Goal: Use online tool/utility: Utilize a website feature to perform a specific function

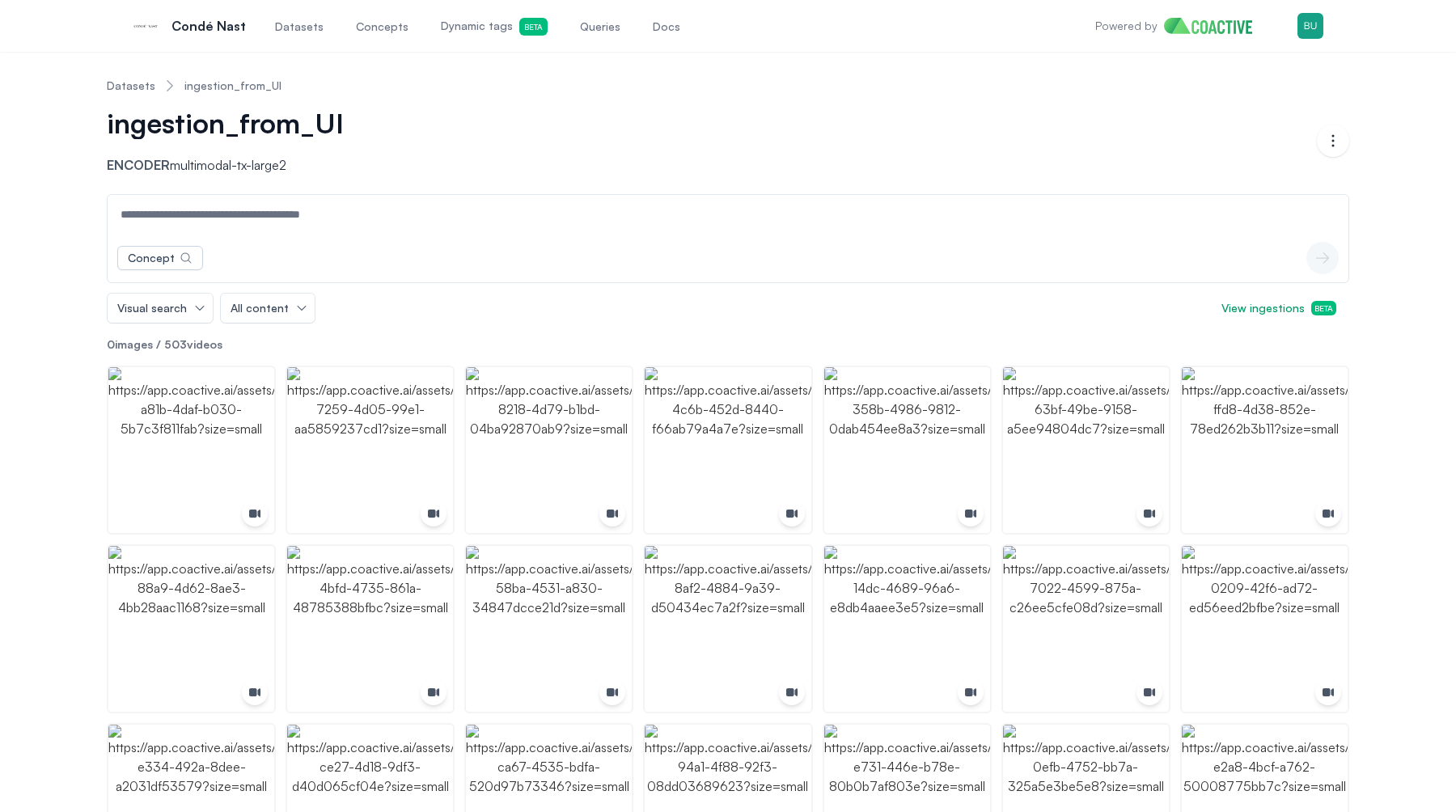
click at [583, 37] on link "Queries" at bounding box center [600, 26] width 47 height 53
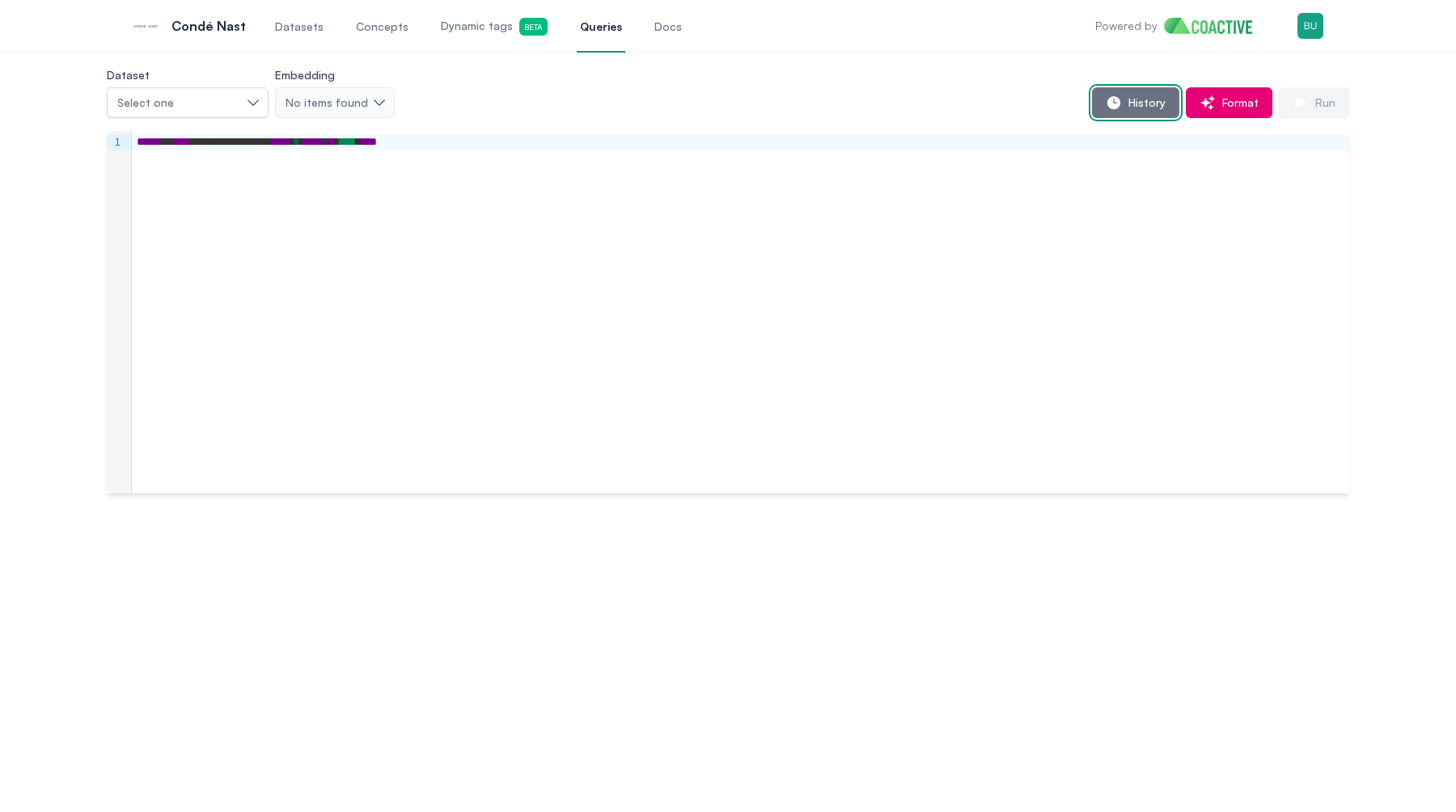
click at [1114, 101] on icon "button" at bounding box center [1114, 102] width 13 height 13
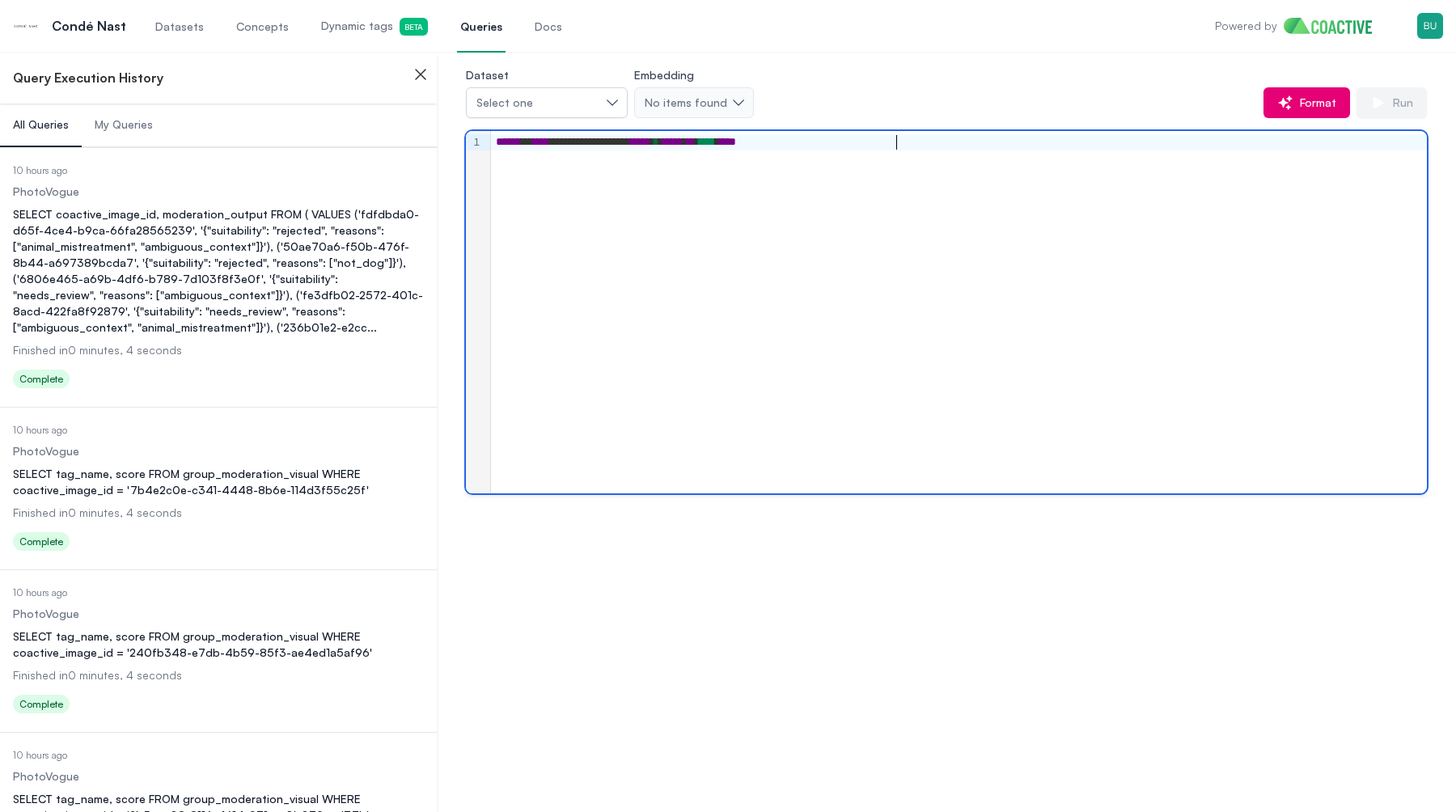
click at [566, 257] on div "**********" at bounding box center [959, 312] width 936 height 362
click at [940, 194] on div "**********" at bounding box center [959, 312] width 936 height 362
click at [612, 102] on button "Select one" at bounding box center [547, 102] width 161 height 30
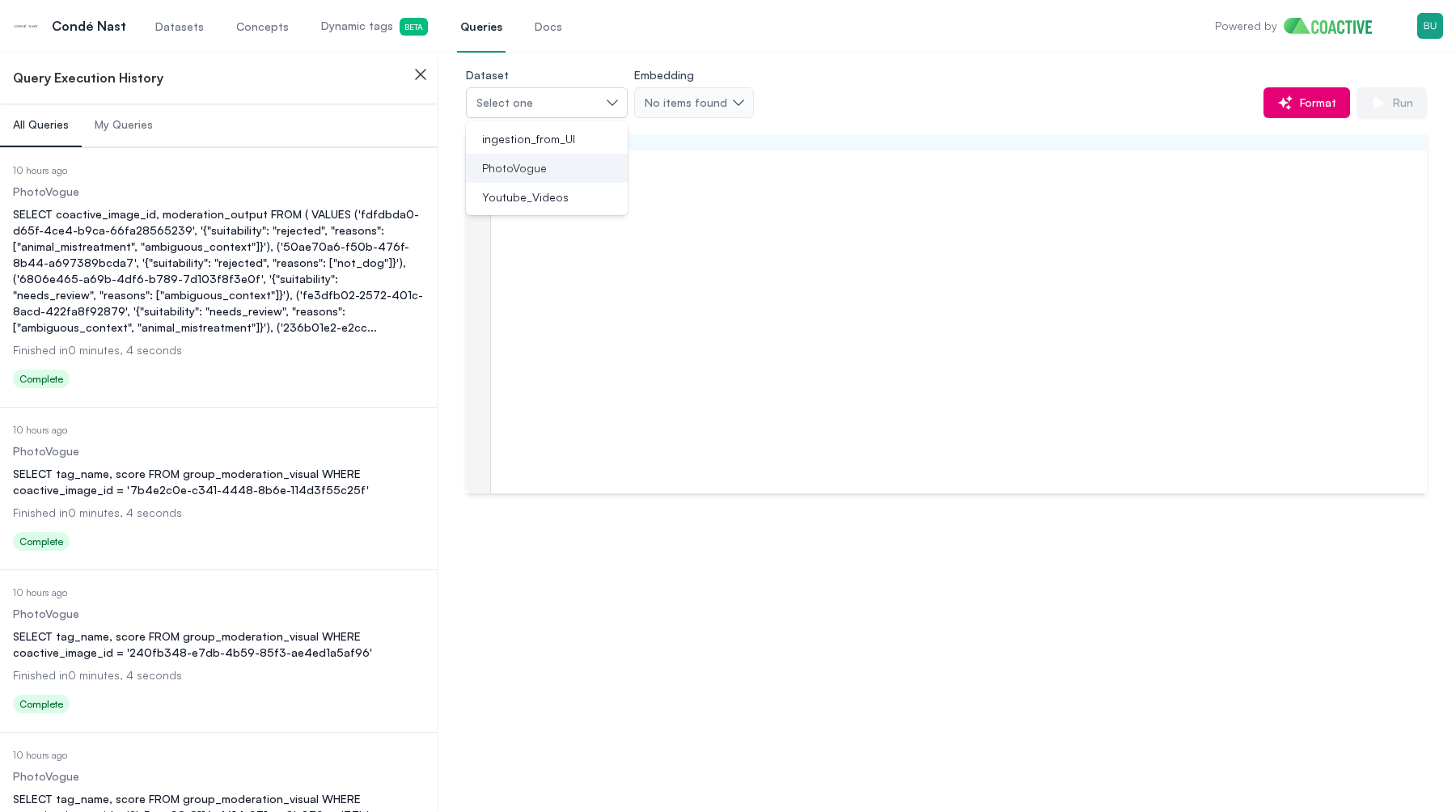
click at [585, 172] on div "PhotoVogue" at bounding box center [537, 168] width 123 height 16
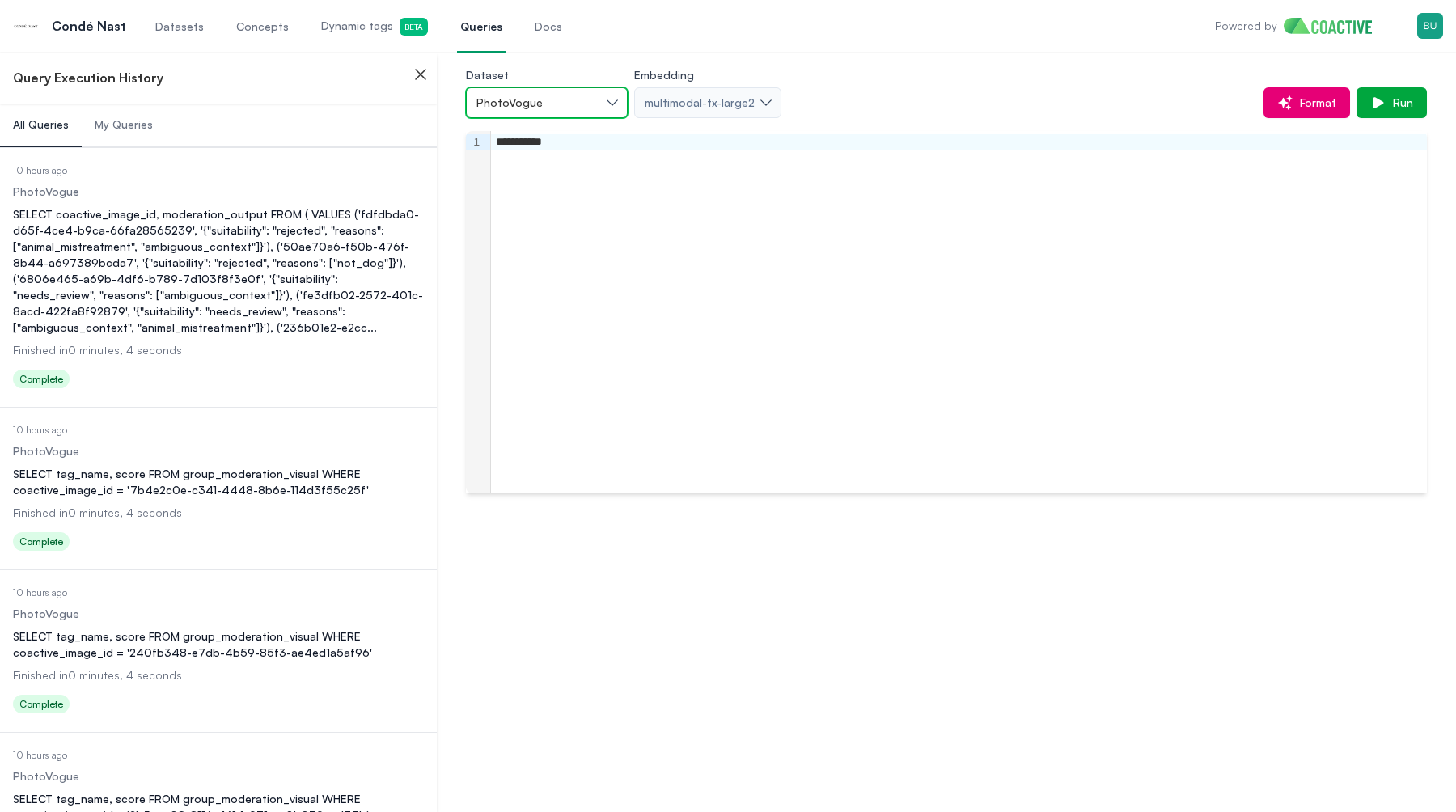
click at [537, 102] on span "PhotoVogue" at bounding box center [510, 102] width 66 height 16
click at [551, 205] on span "Youtube_Videos" at bounding box center [525, 196] width 86 height 16
click at [1402, 102] on span "Run" at bounding box center [1400, 102] width 27 height 16
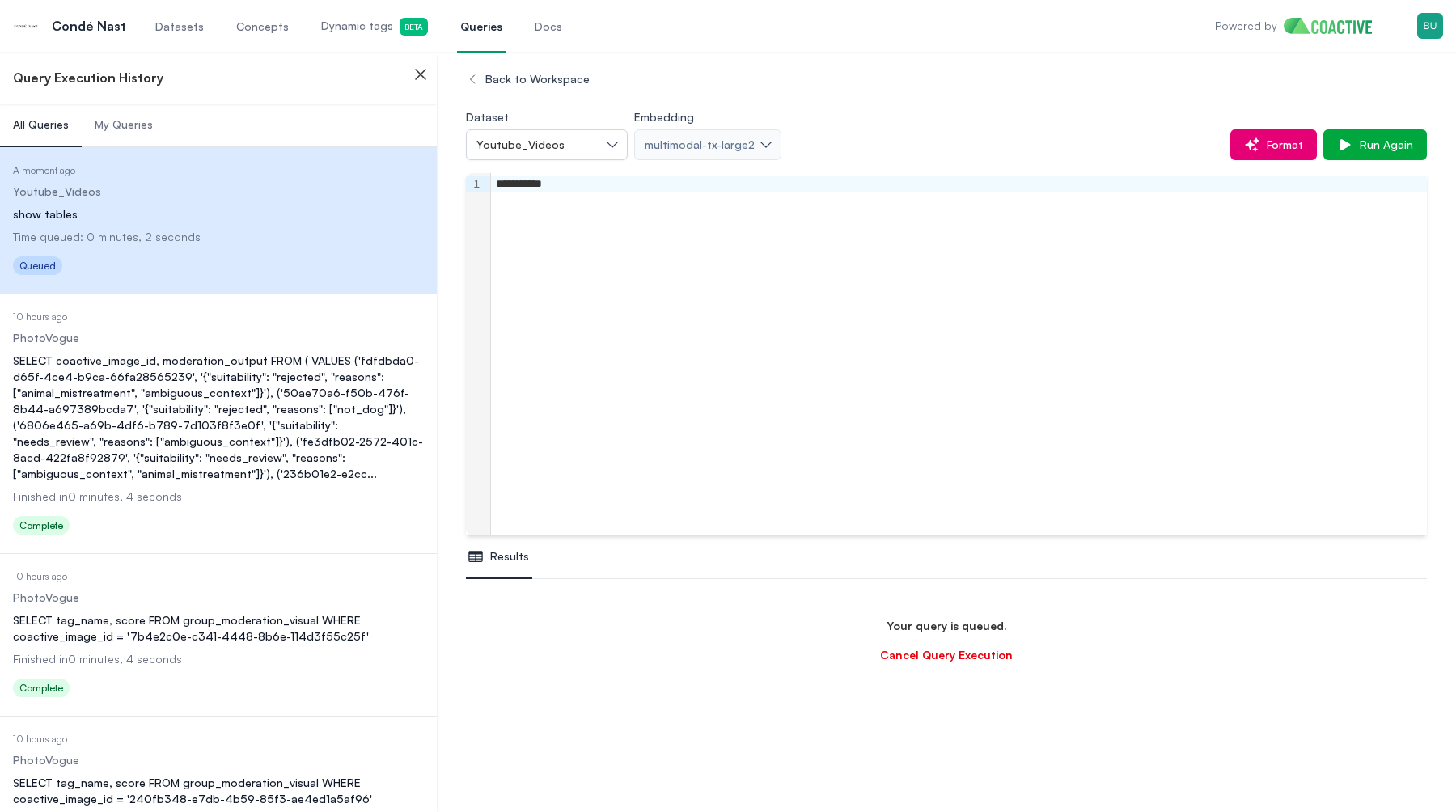
scroll to position [96, 0]
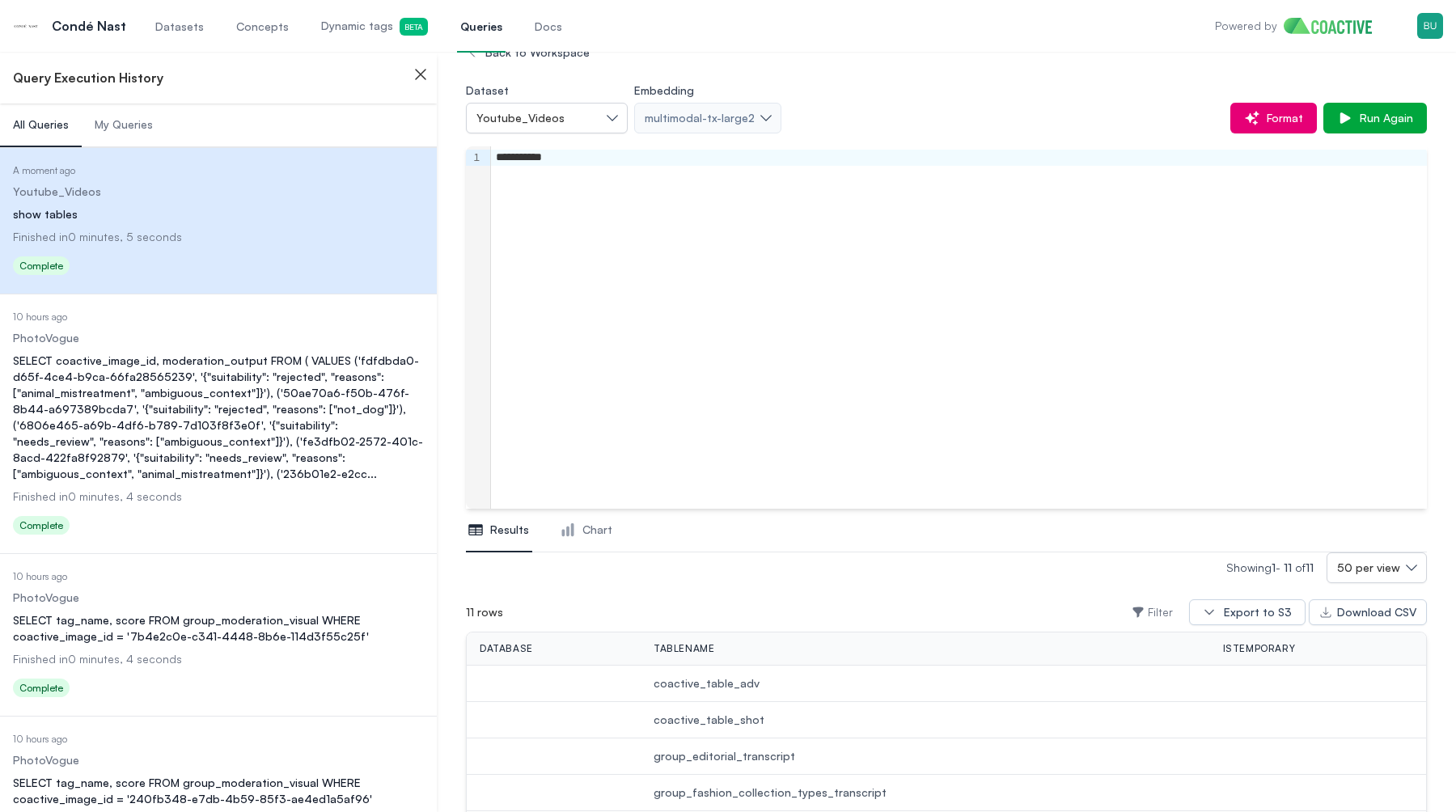
scroll to position [41, 0]
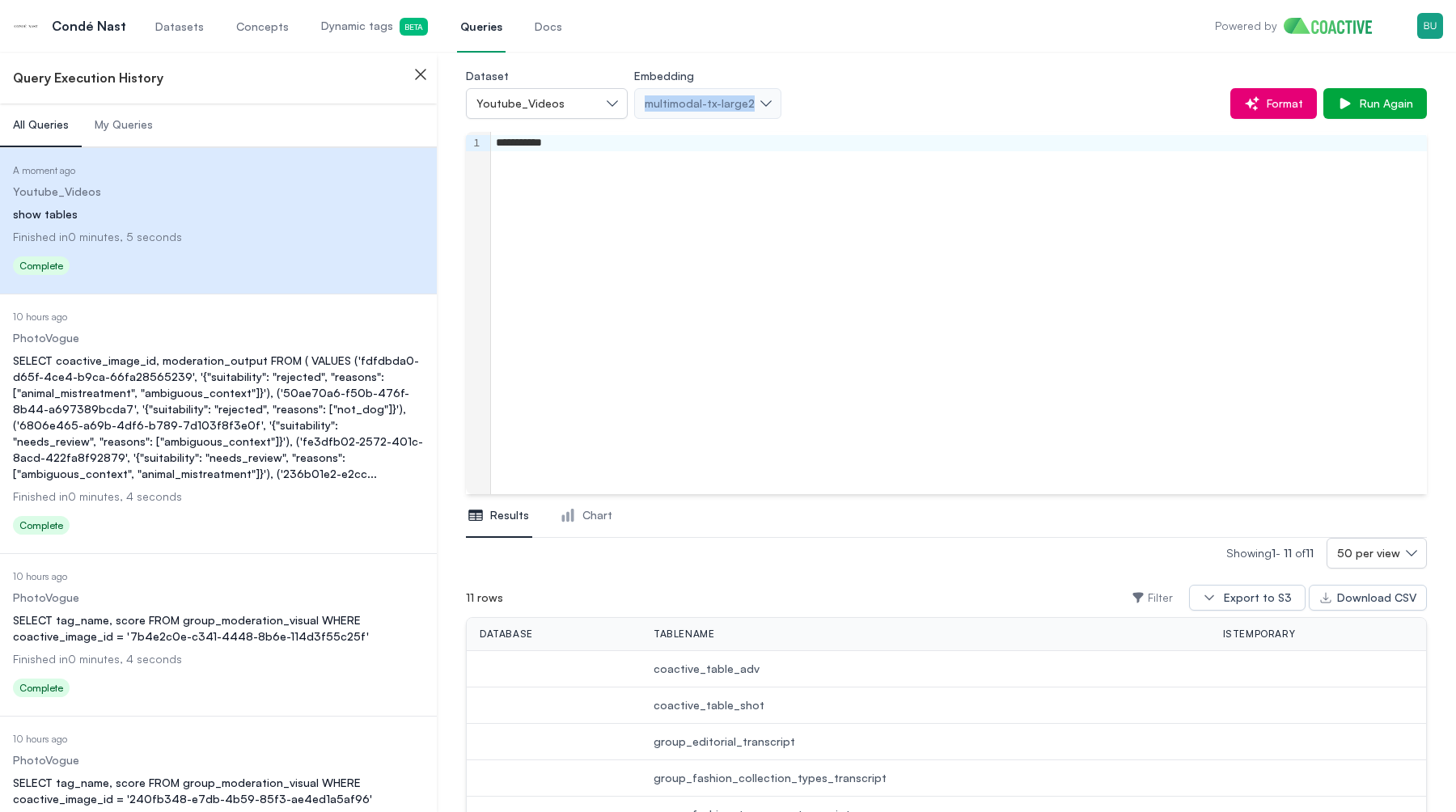
click at [671, 90] on div "Dataset Youtube_Videos Embedding multimodal-tx-large2 Format Run Again" at bounding box center [946, 92] width 961 height 53
click at [816, 75] on div "Dataset Youtube_Videos Embedding multimodal-tx-large2 Format Run Again" at bounding box center [946, 92] width 961 height 53
drag, startPoint x: 814, startPoint y: 107, endPoint x: 457, endPoint y: 67, distance: 359.2
click at [458, 66] on div "**********" at bounding box center [946, 576] width 1019 height 1131
click at [824, 99] on div "Format Run Again" at bounding box center [1104, 103] width 645 height 30
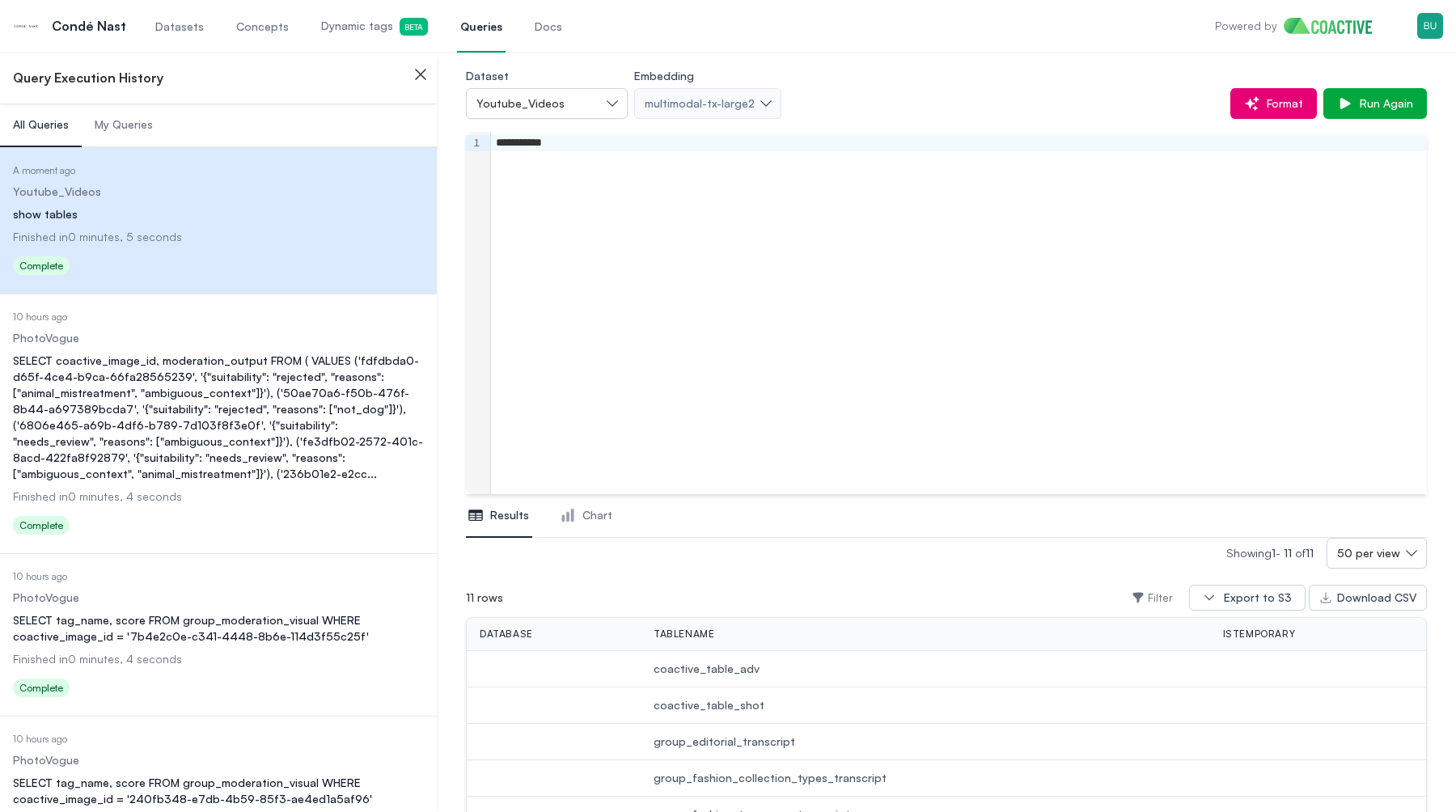
drag, startPoint x: 837, startPoint y: 113, endPoint x: 855, endPoint y: 85, distance: 33.3
click at [855, 85] on div "Dataset Youtube_Videos Embedding multimodal-tx-large2 Format Run Again" at bounding box center [946, 92] width 961 height 53
click at [885, 117] on div "Format Run Again" at bounding box center [1104, 103] width 645 height 30
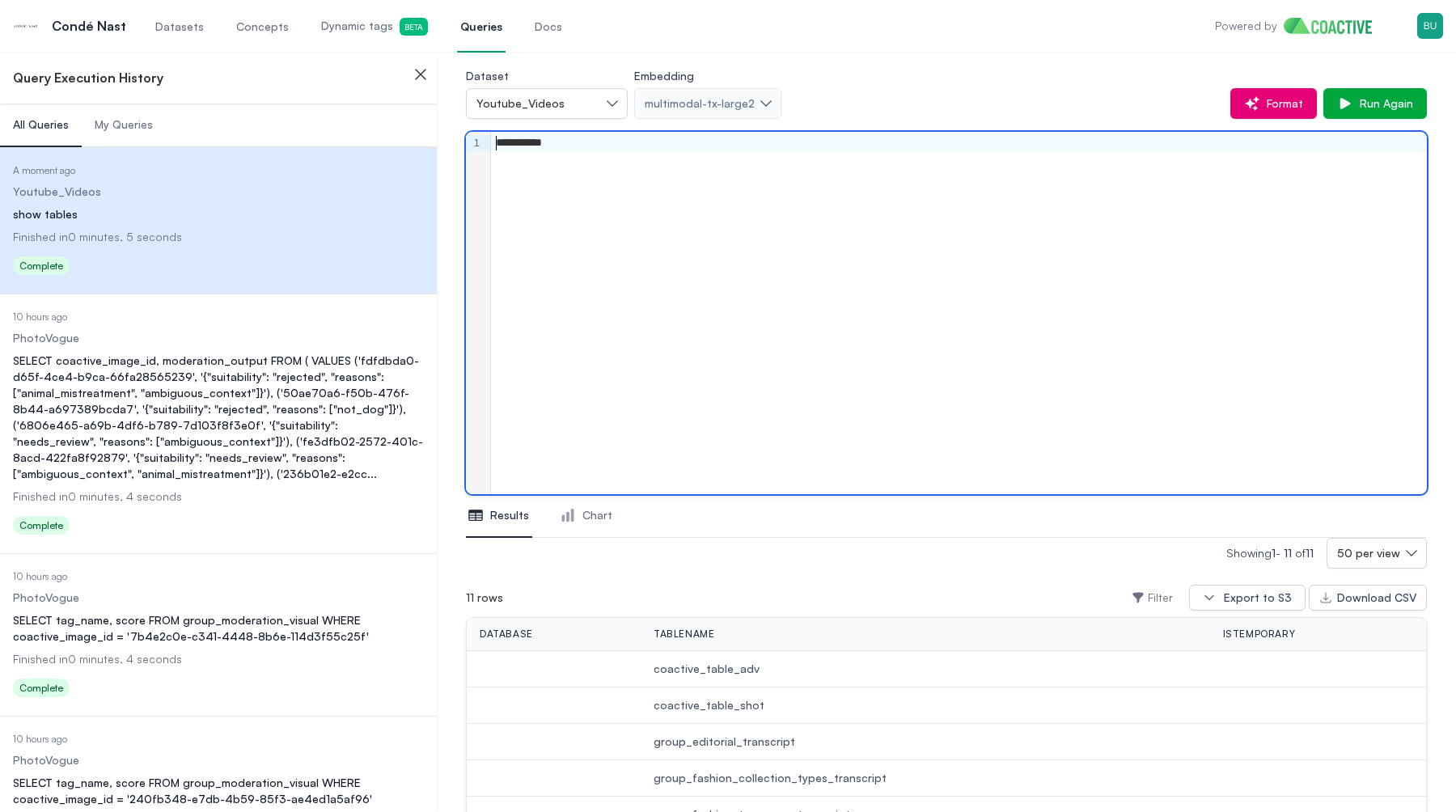
drag, startPoint x: 817, startPoint y: 119, endPoint x: 491, endPoint y: 74, distance: 329.1
click at [491, 74] on div "**********" at bounding box center [946, 576] width 961 height 1104
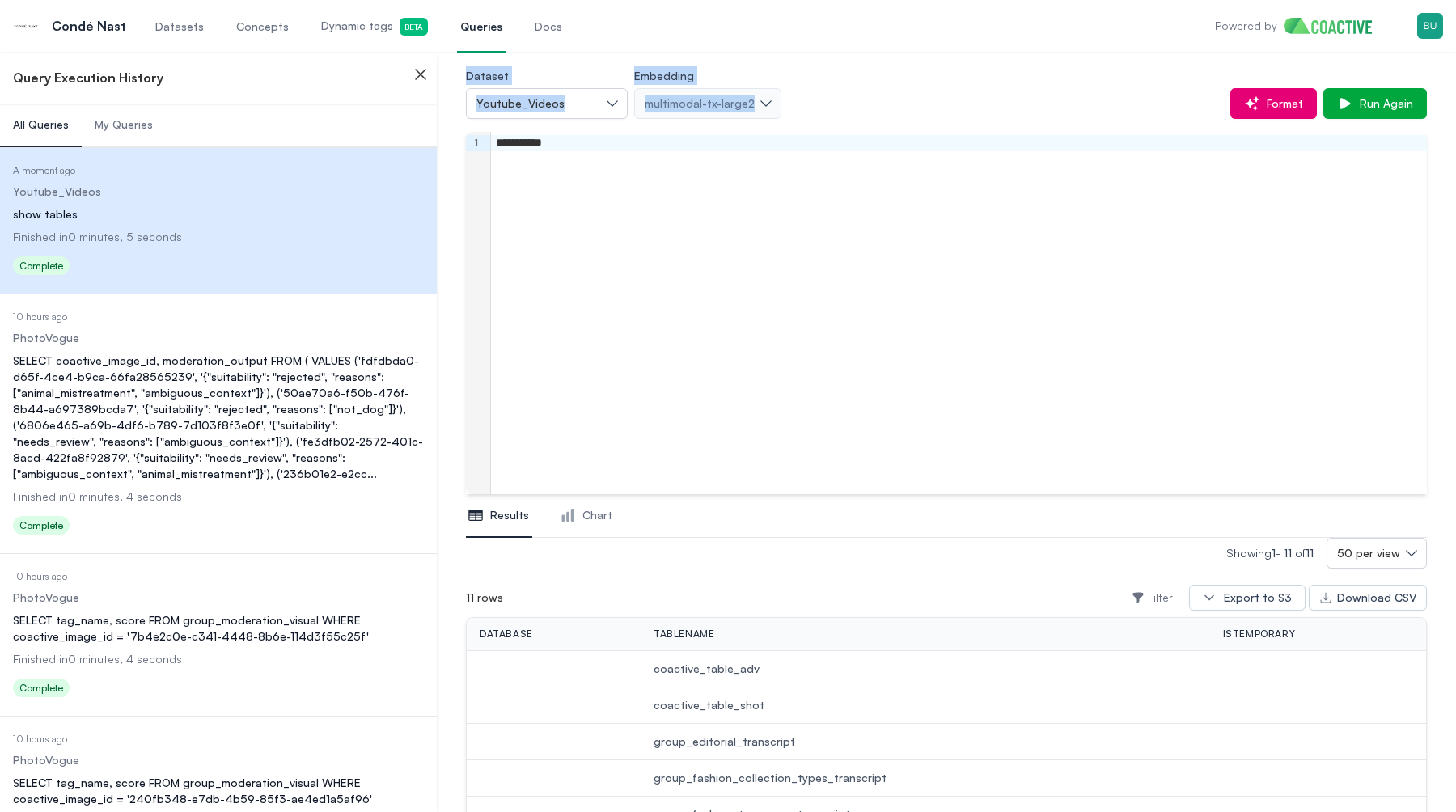
drag, startPoint x: 466, startPoint y: 66, endPoint x: 840, endPoint y: 102, distance: 375.7
click at [841, 102] on div "Dataset Youtube_Videos Embedding multimodal-tx-large2 Format Run Again" at bounding box center [946, 92] width 961 height 53
click at [840, 102] on div "Format Run Again" at bounding box center [1104, 103] width 645 height 30
click at [623, 333] on div "**********" at bounding box center [959, 313] width 936 height 362
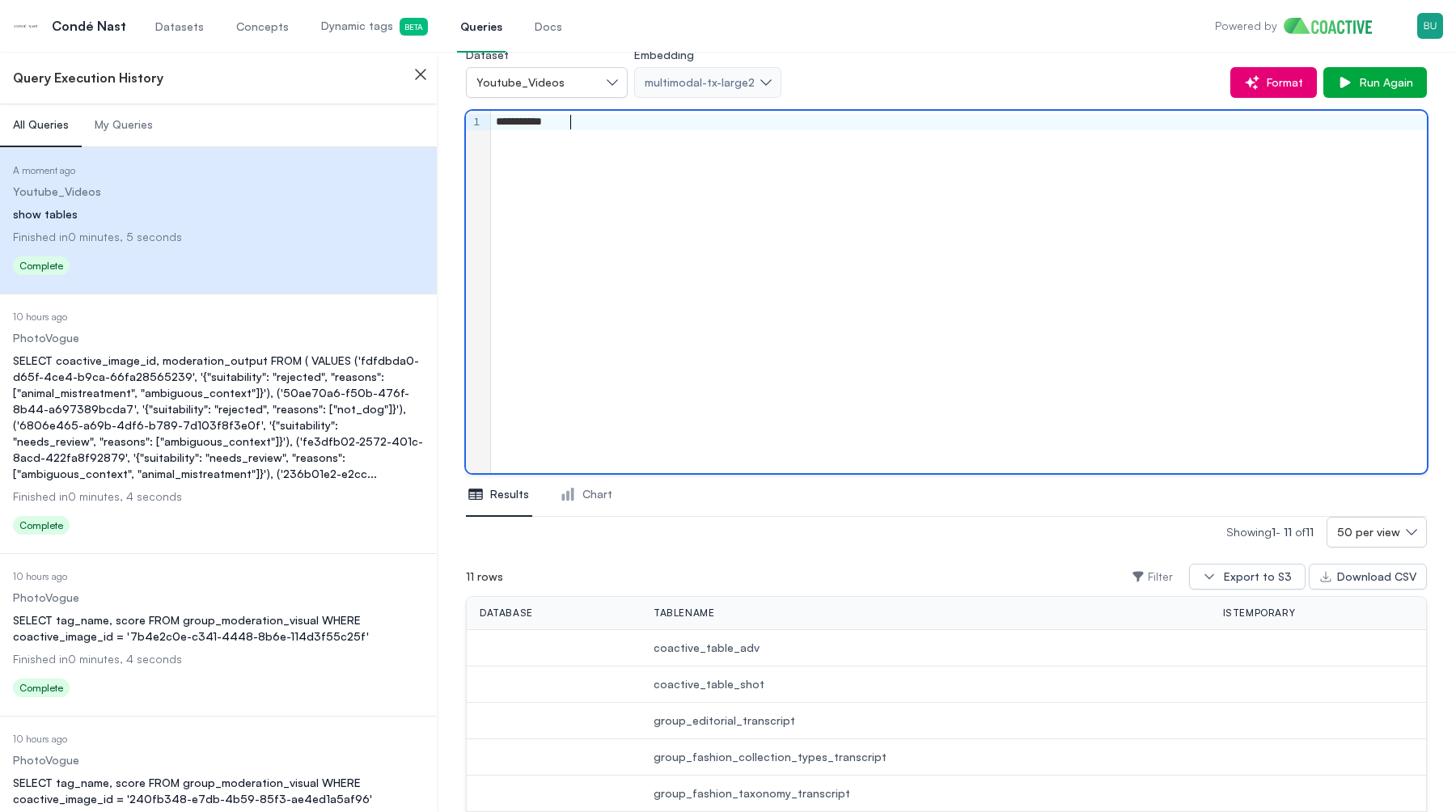
scroll to position [0, 0]
